Goal: Task Accomplishment & Management: Manage account settings

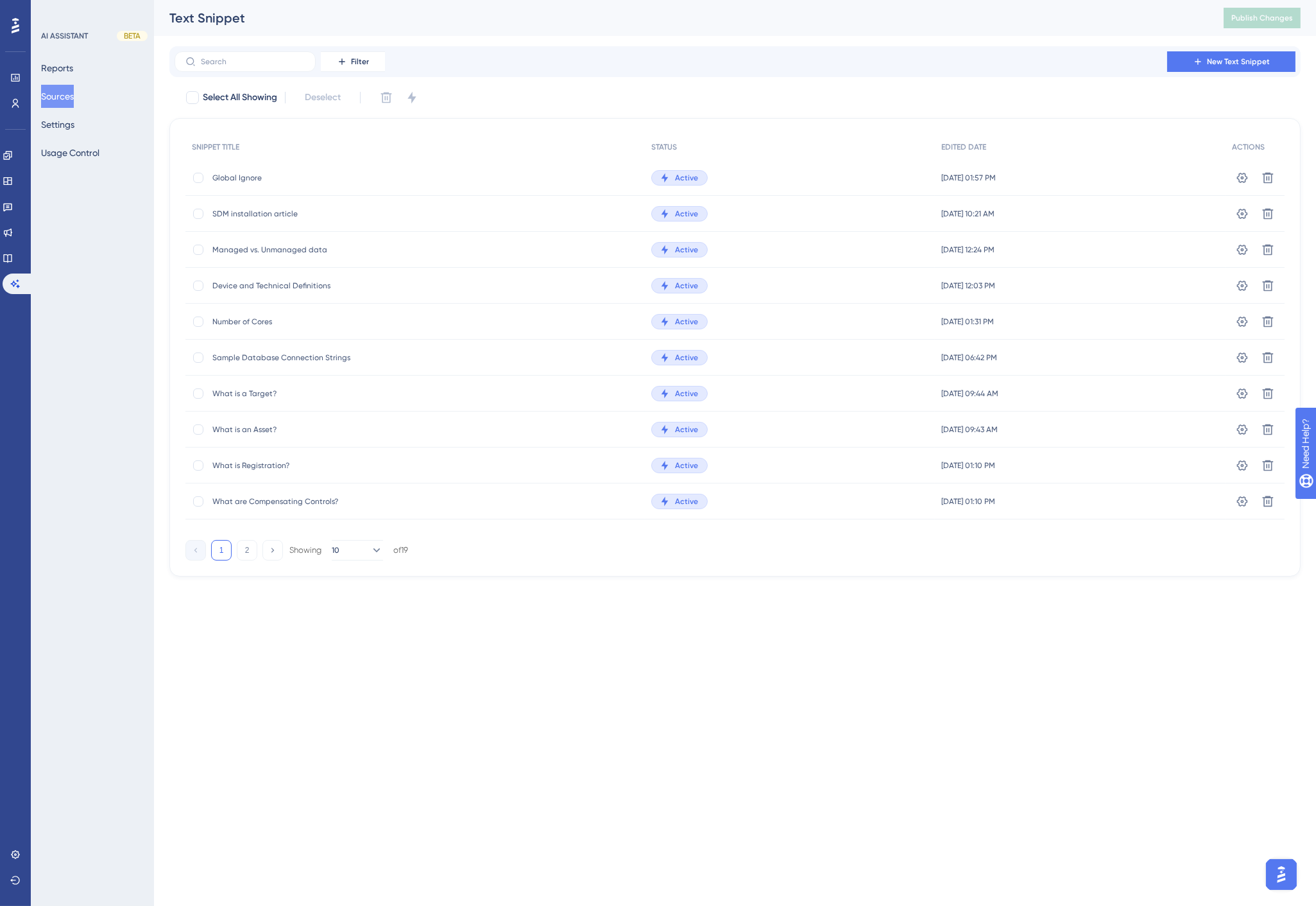
click at [237, 178] on span "Global Ignore" at bounding box center [315, 178] width 206 height 11
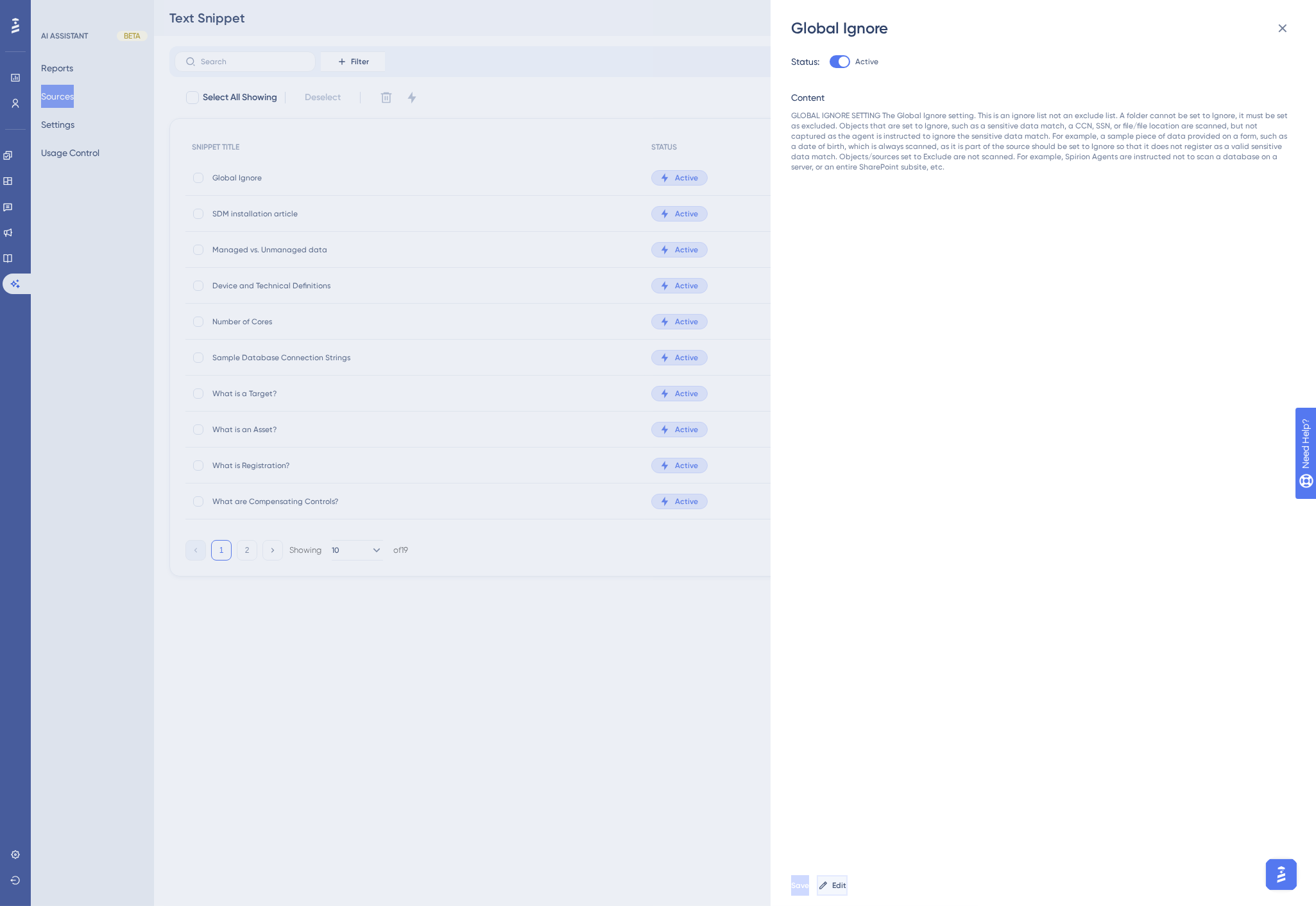
click at [847, 876] on button "Edit" at bounding box center [831, 885] width 31 height 20
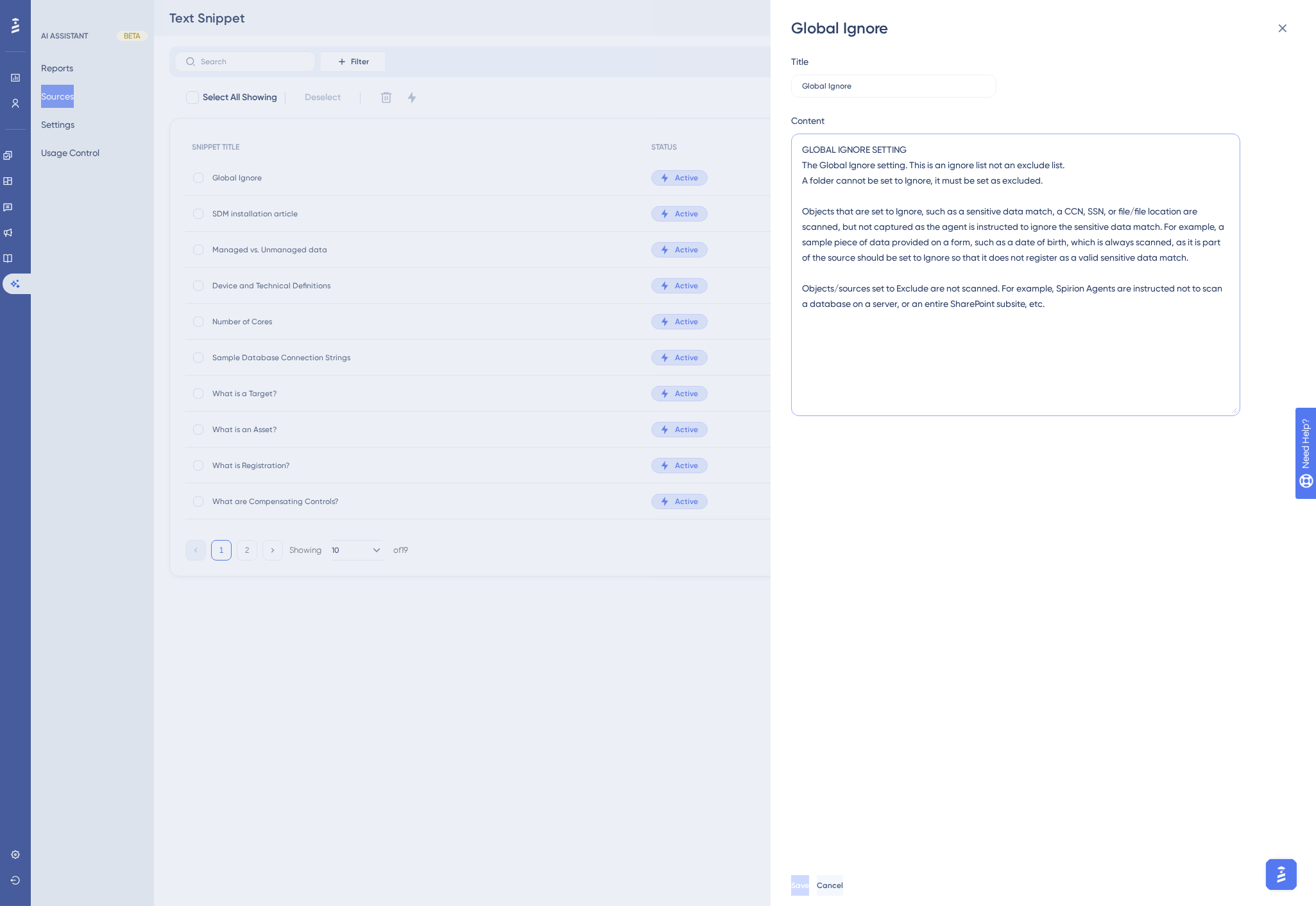
click at [869, 333] on textarea "GLOBAL IGNORE SETTING The Global Ignore setting. This is an ignore list not an …" at bounding box center [1015, 275] width 449 height 282
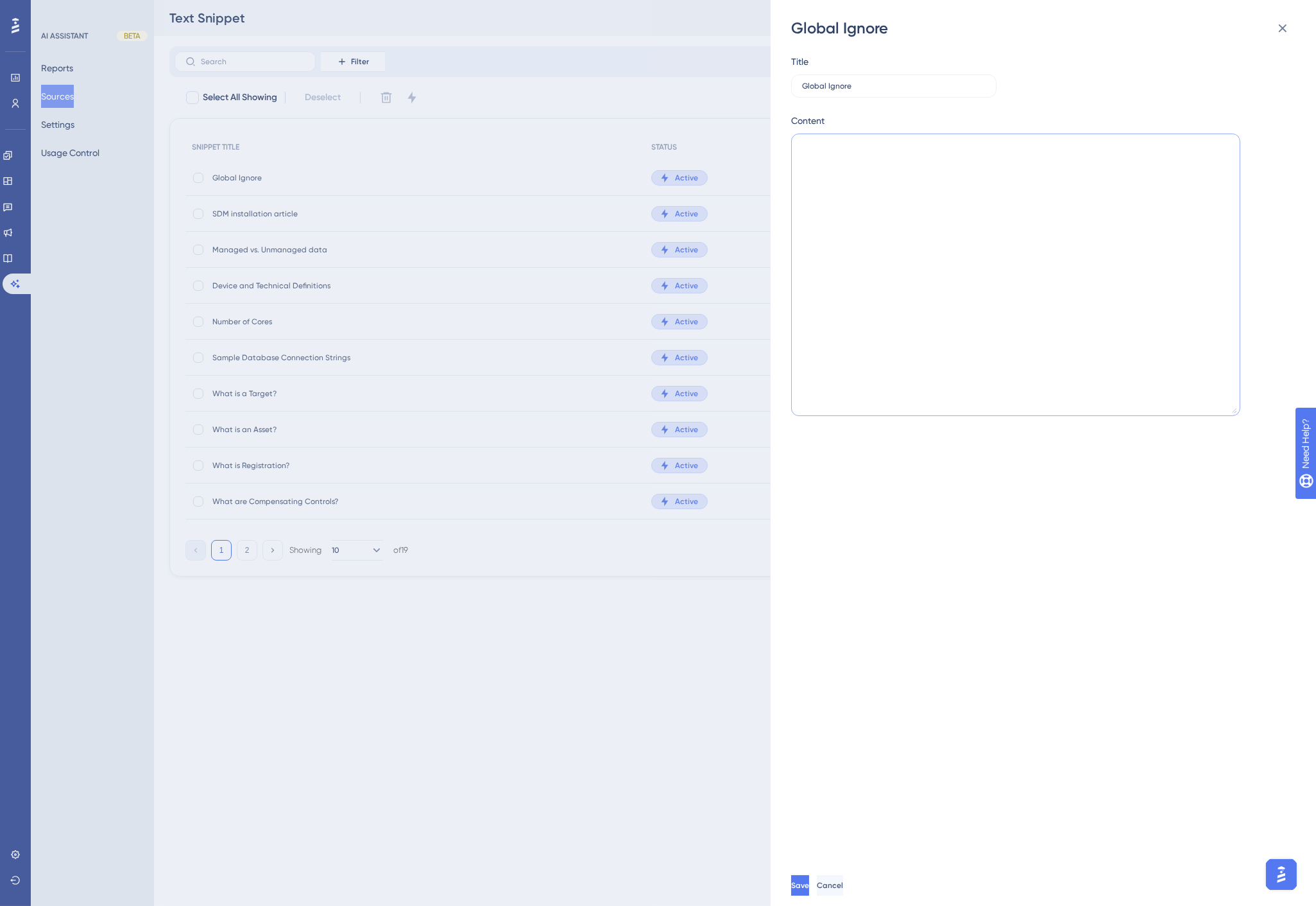
paste textarea "Global Ignore Versus ExcludeEnd users often ask what the difference is between …"
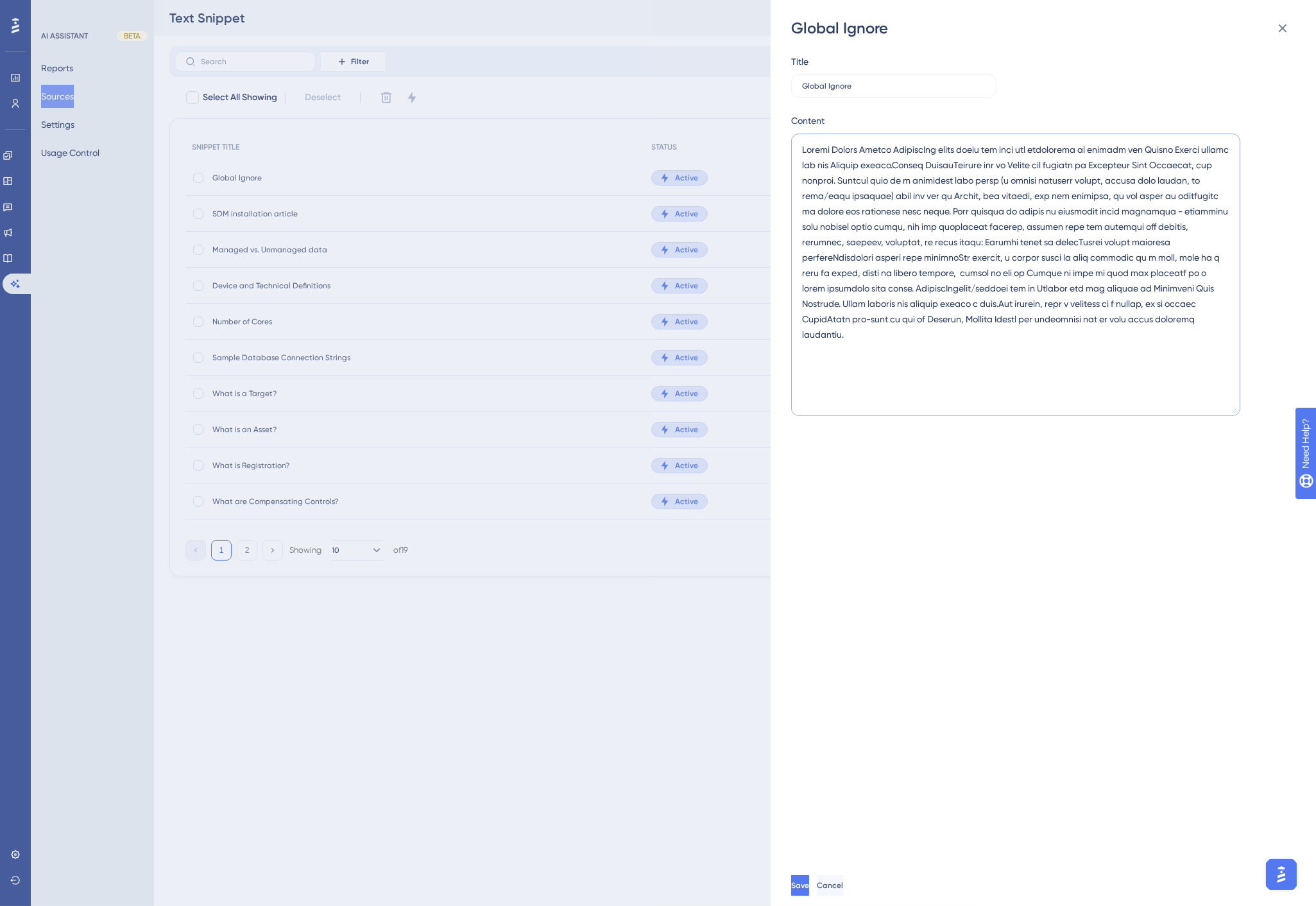
click at [918, 152] on textarea at bounding box center [1015, 275] width 449 height 282
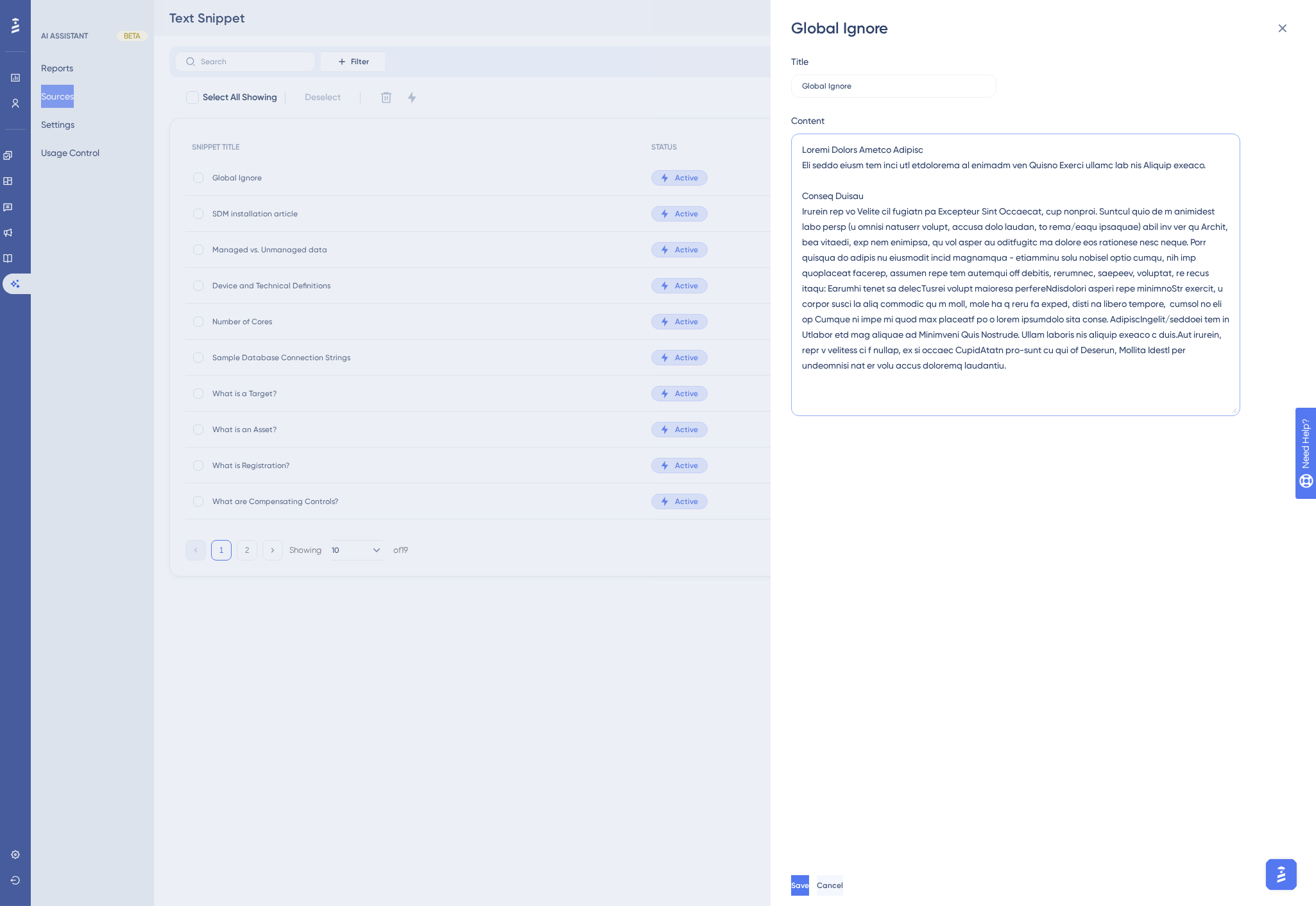
click at [823, 291] on textarea at bounding box center [1015, 275] width 449 height 282
click at [1151, 275] on textarea at bounding box center [1015, 275] width 449 height 282
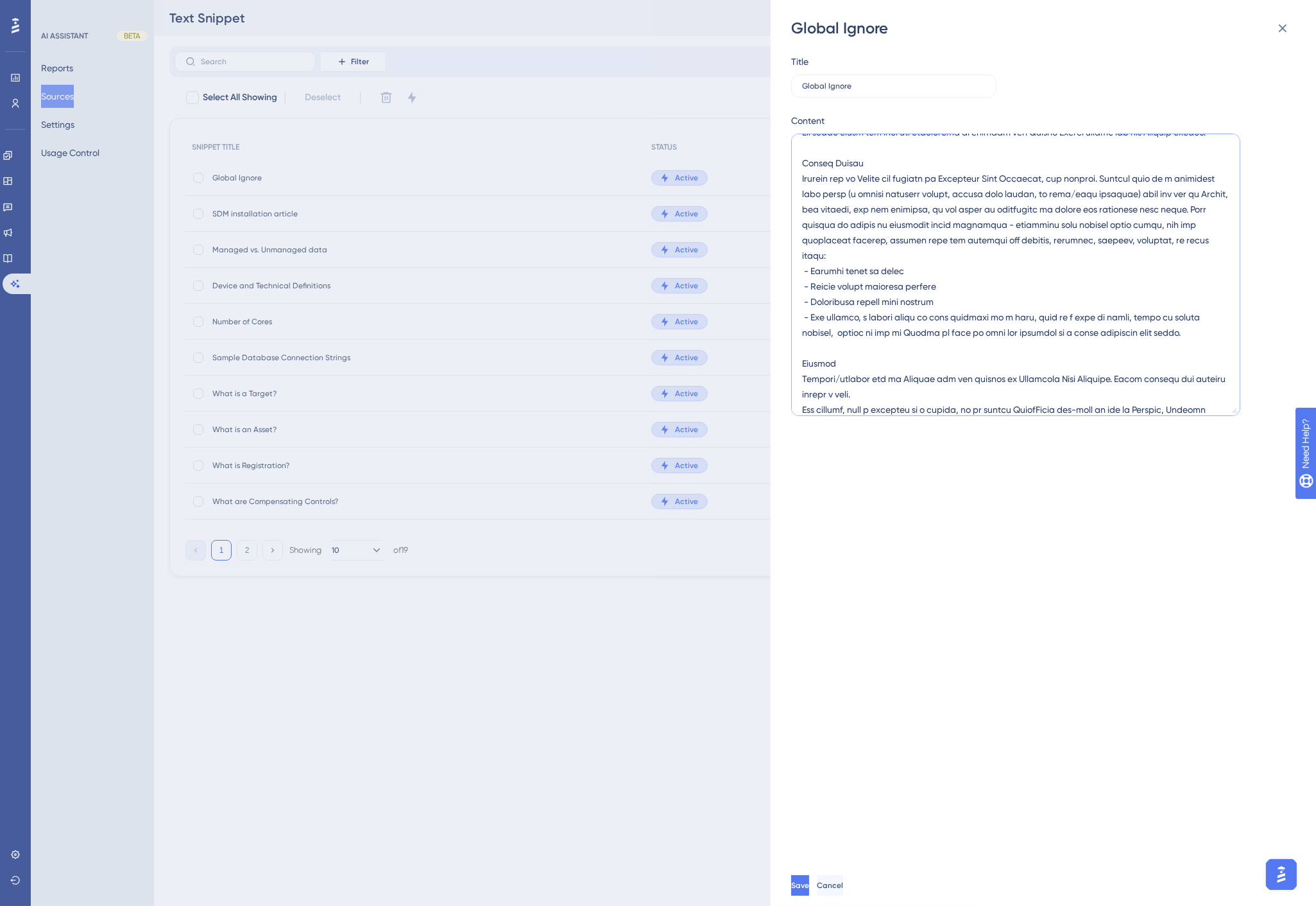
scroll to position [48, 0]
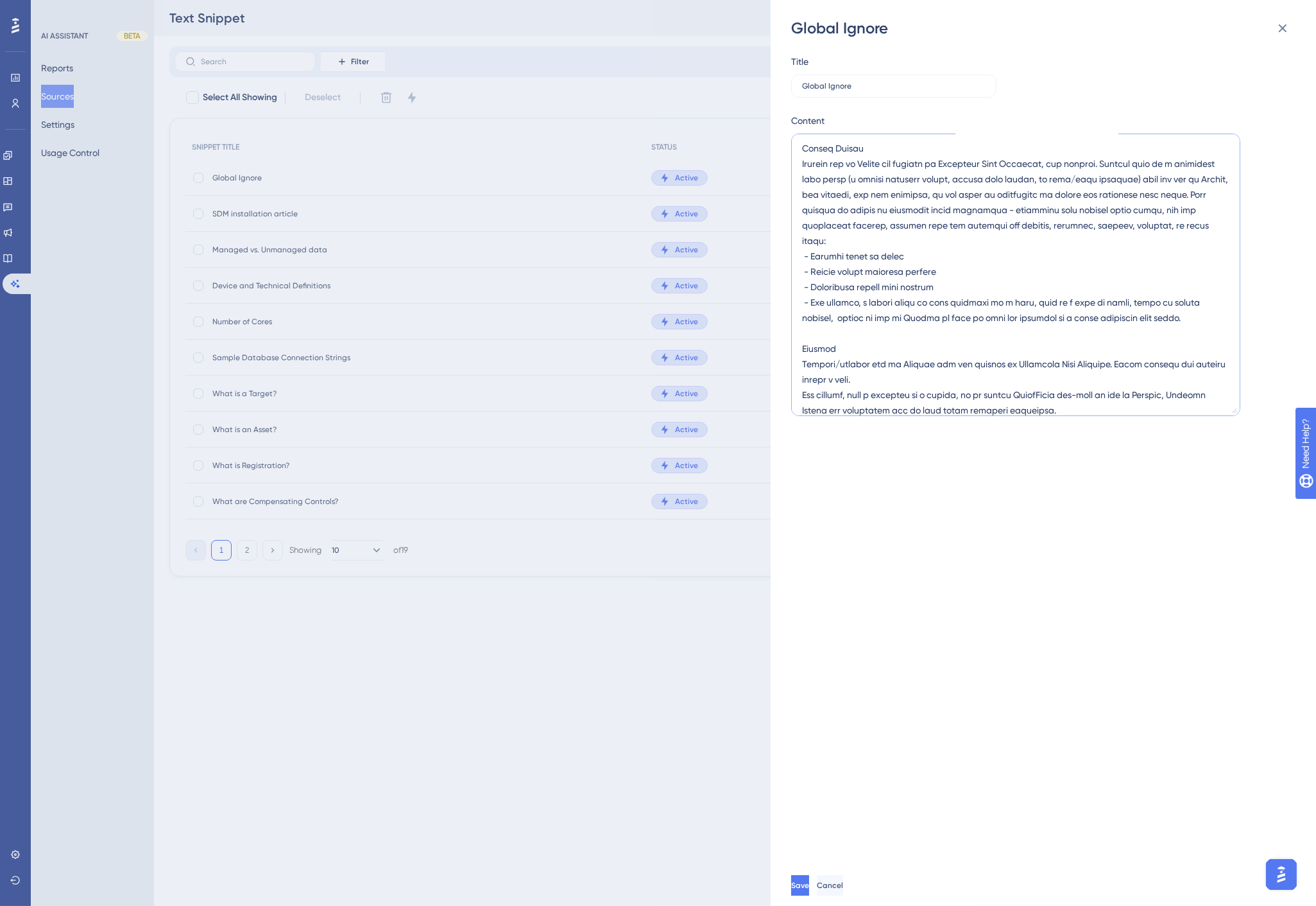
click at [850, 169] on textarea at bounding box center [1015, 275] width 449 height 282
click at [850, 146] on textarea at bounding box center [1015, 275] width 449 height 282
type textarea "Global Ignore Versus Exclude End users often ask what the difference is between…"
click at [809, 880] on button "Save" at bounding box center [800, 885] width 18 height 20
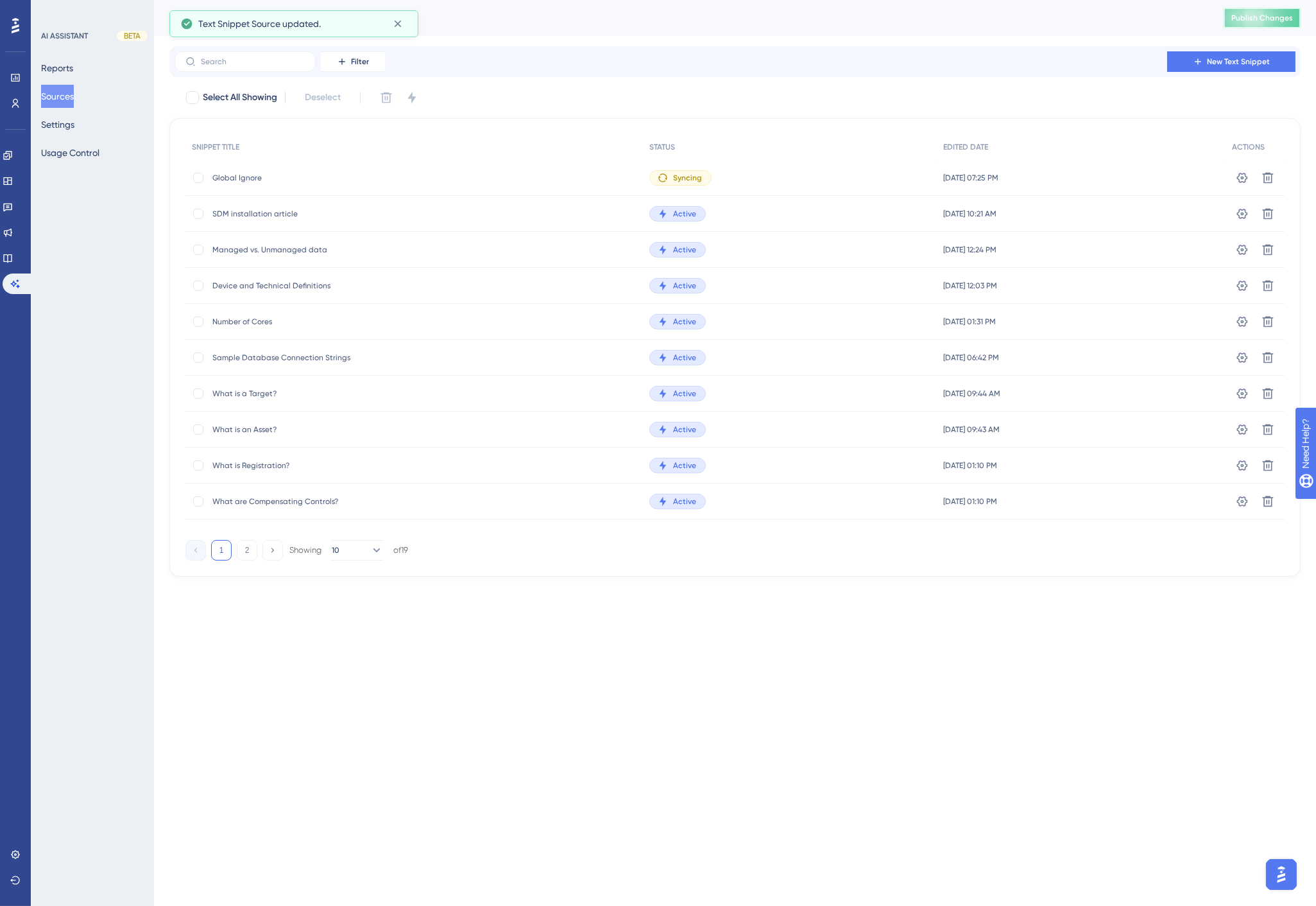
click at [1283, 18] on span "Publish Changes" at bounding box center [1262, 18] width 61 height 11
click at [500, 67] on div "Filter New Text Snippet" at bounding box center [735, 61] width 1121 height 20
